Goal: Task Accomplishment & Management: Manage account settings

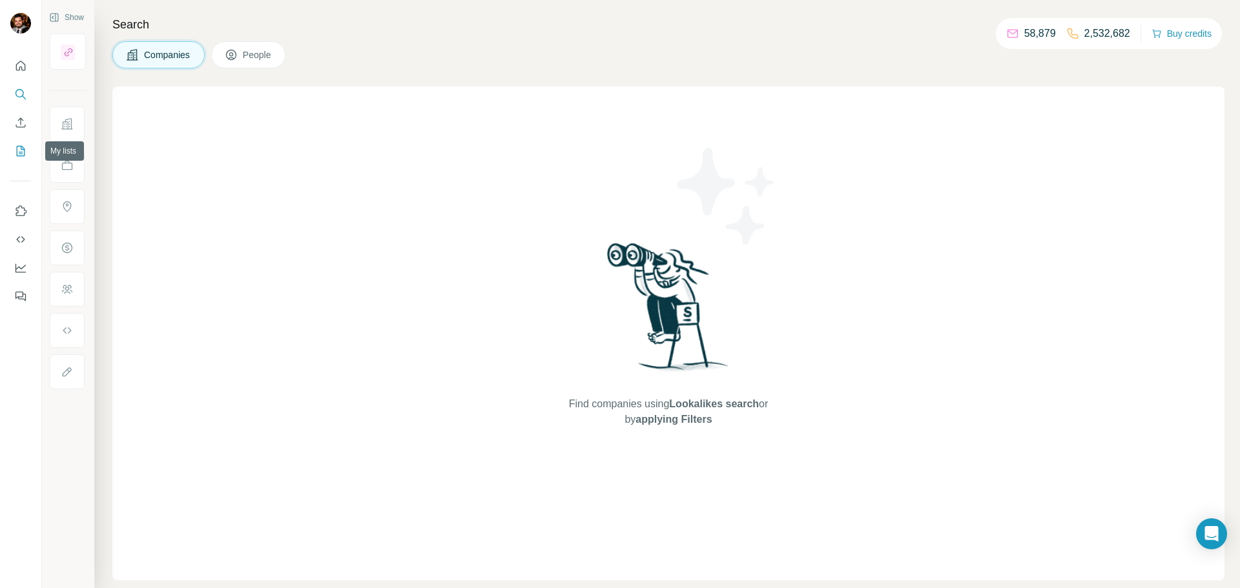
click at [24, 151] on icon "My lists" at bounding box center [21, 151] width 8 height 10
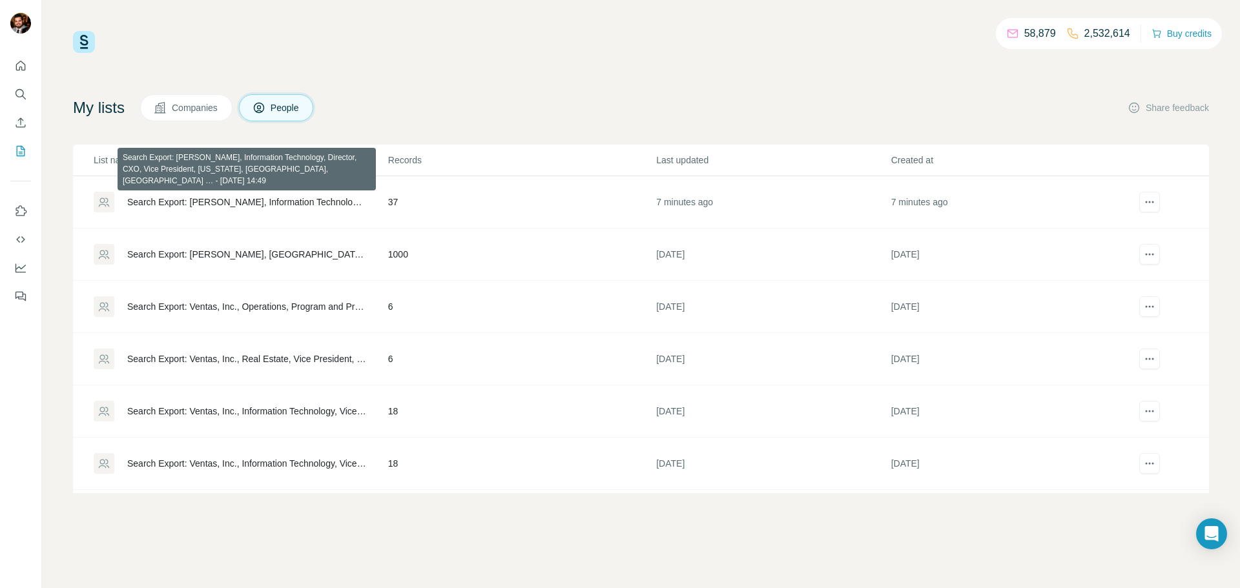
click at [225, 205] on div "Search Export: [PERSON_NAME], Information Technology, Director, CXO, Vice Presi…" at bounding box center [246, 202] width 239 height 13
